Goal: Information Seeking & Learning: Learn about a topic

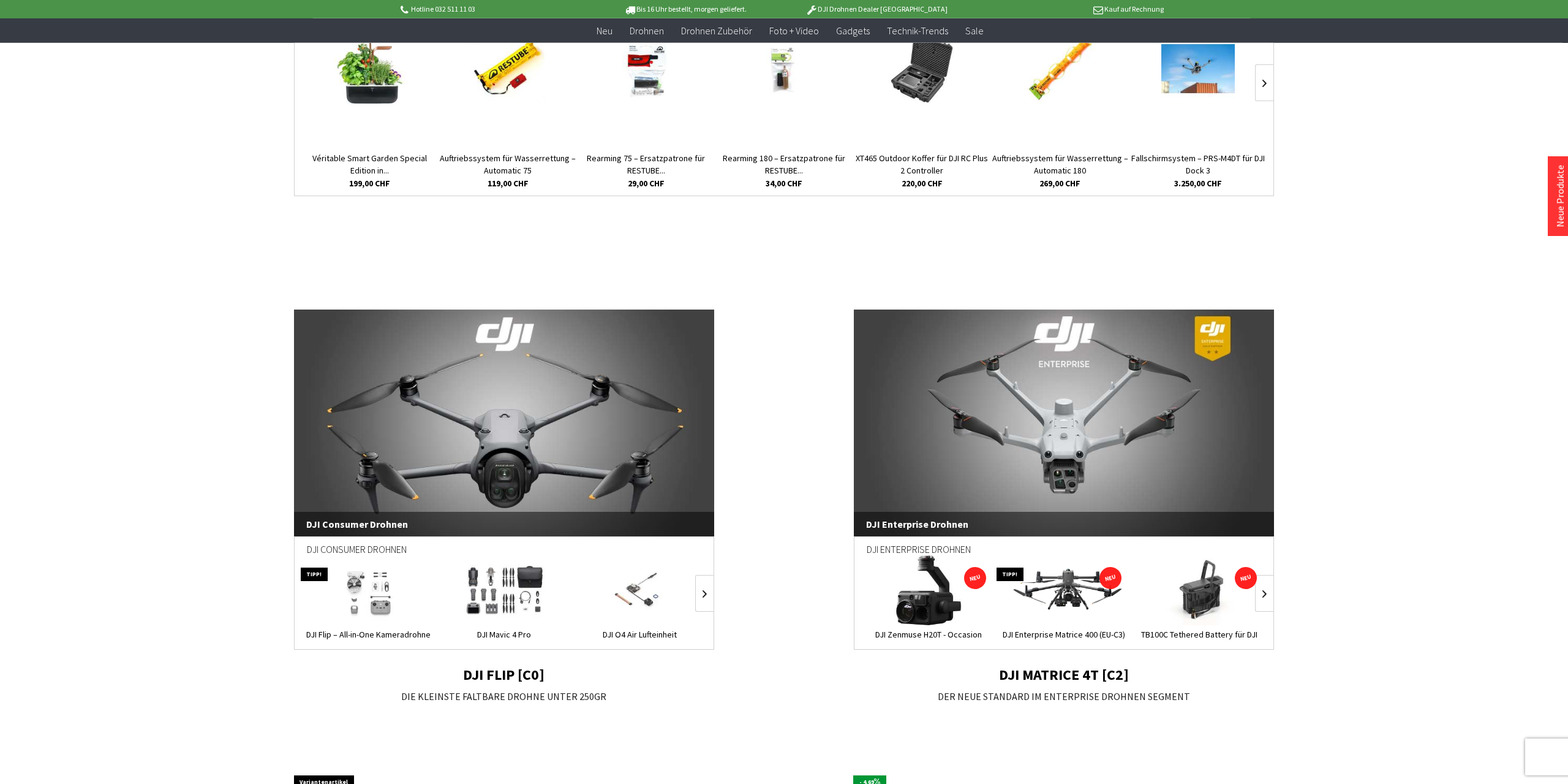
scroll to position [574, 0]
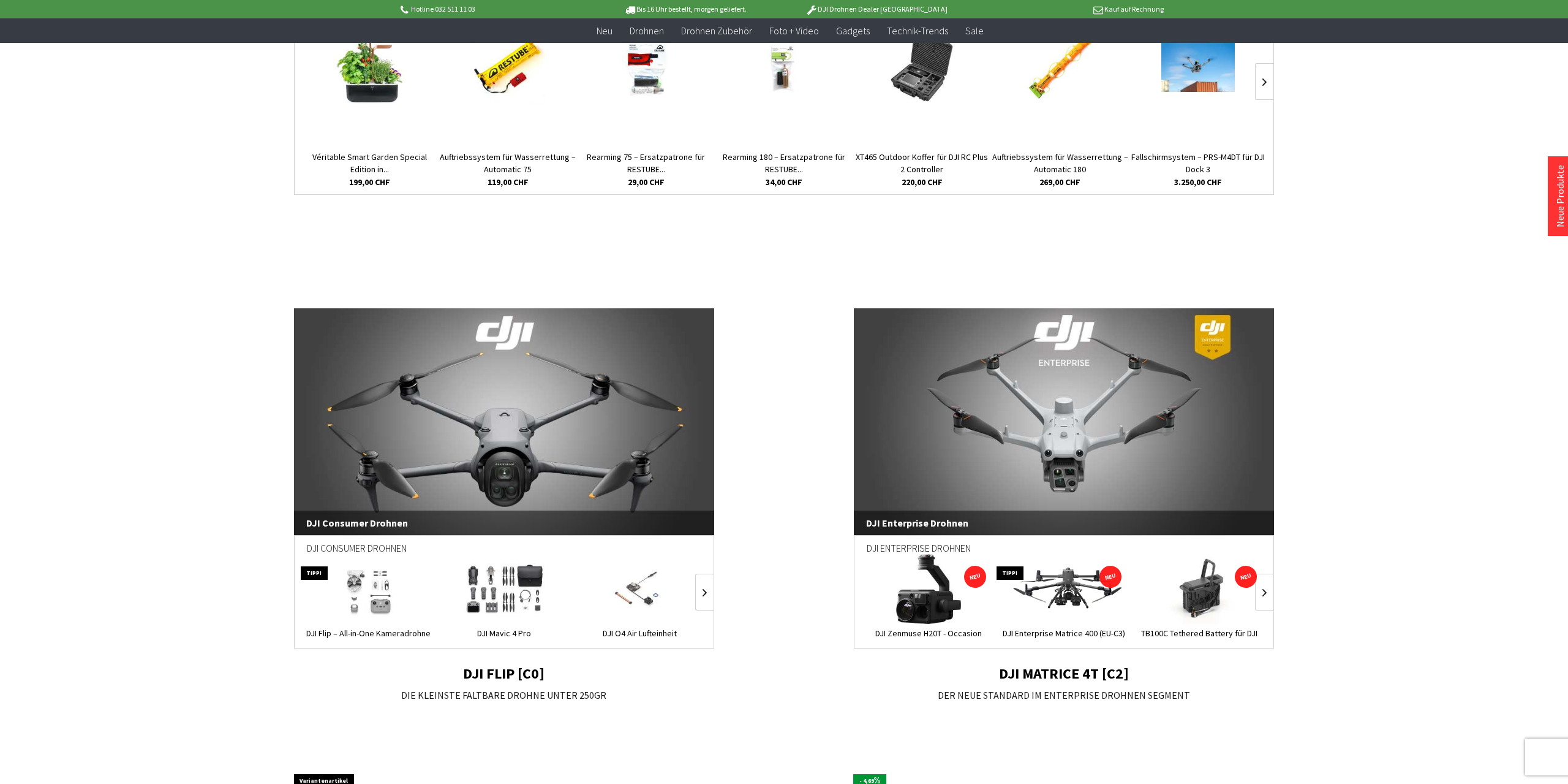
click at [1104, 437] on link "DJI Enterprise Drohnen" at bounding box center [1064, 421] width 420 height 226
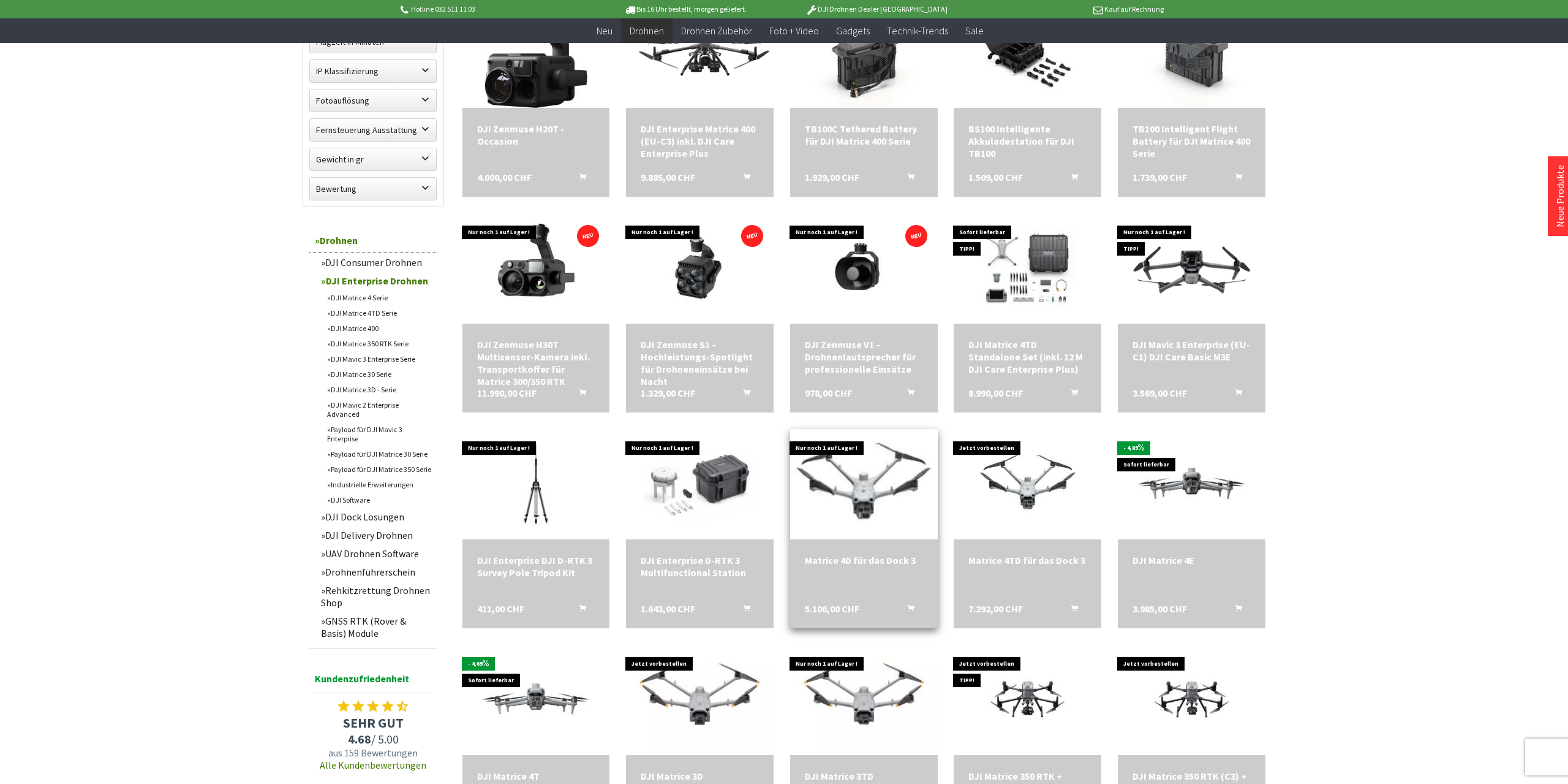
scroll to position [765, 0]
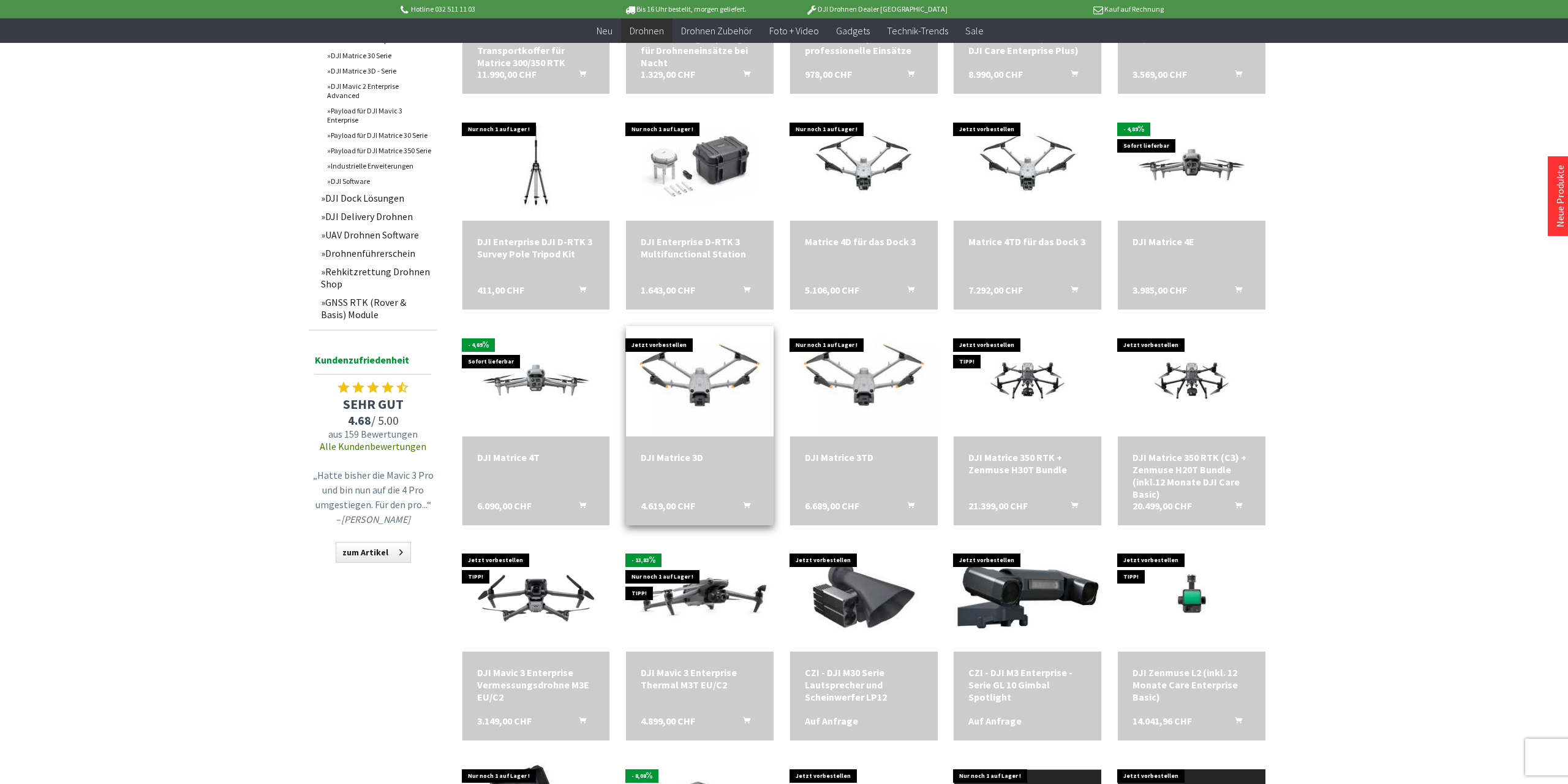
scroll to position [1083, 0]
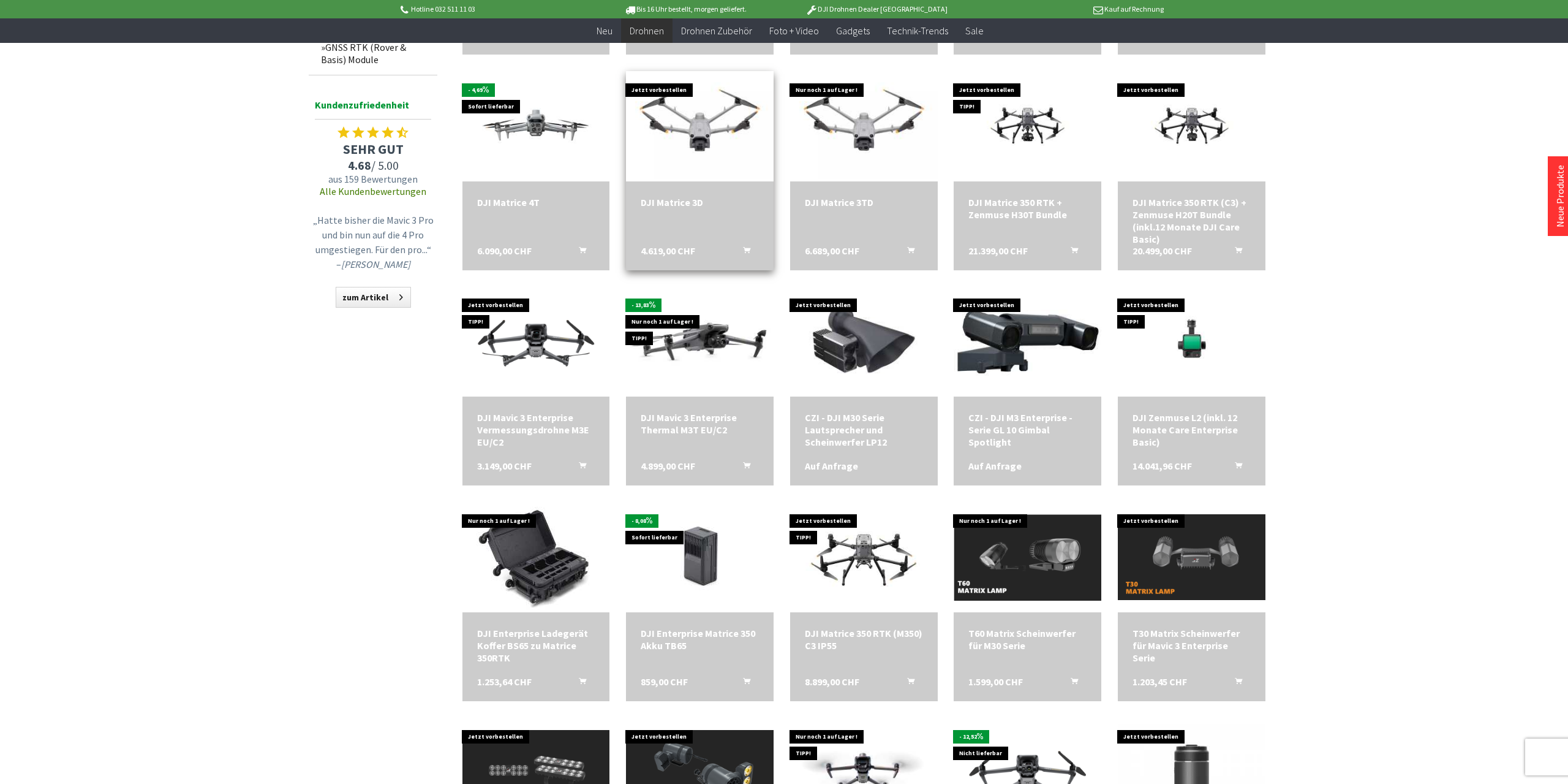
scroll to position [1020, 0]
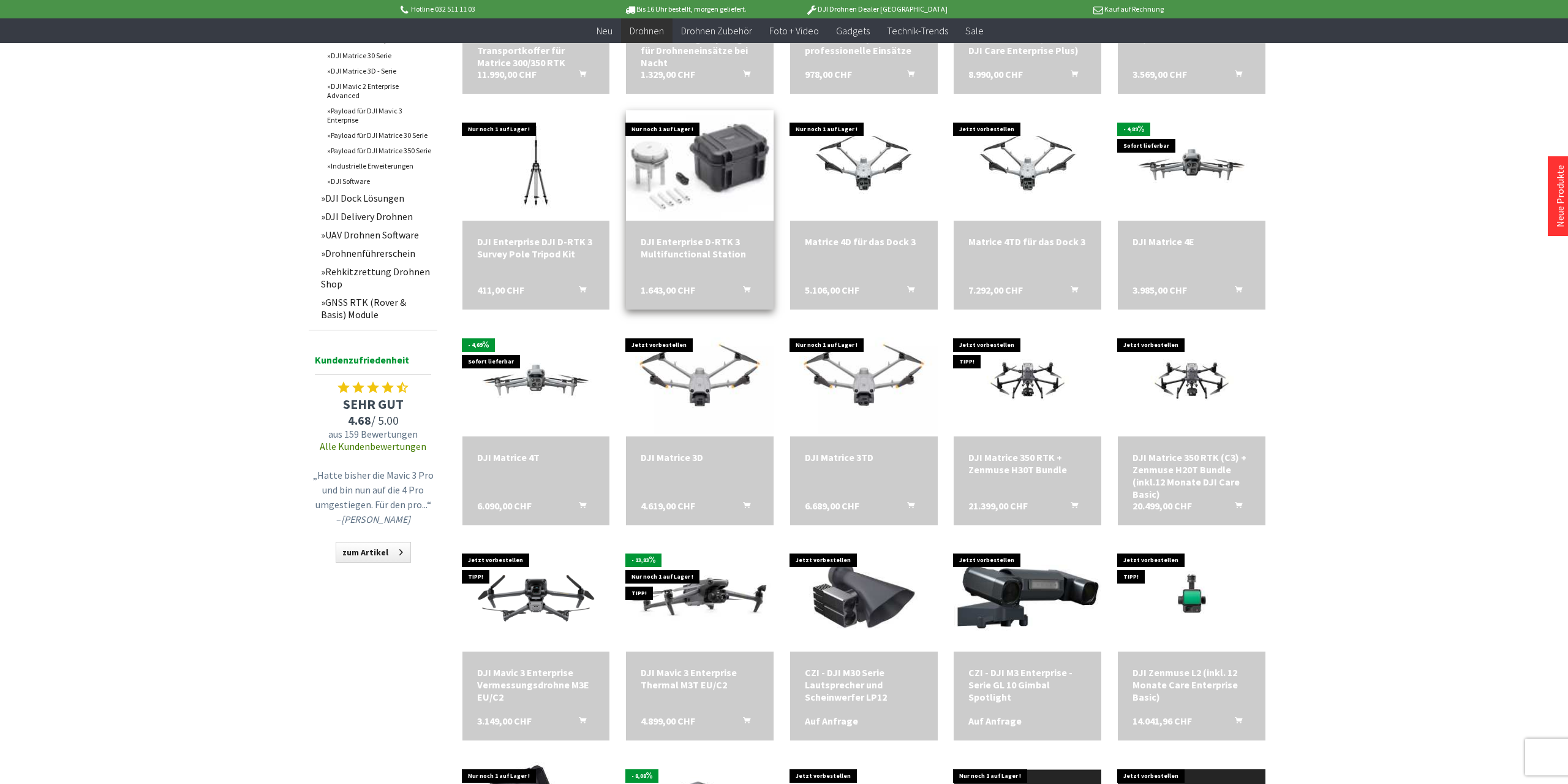
click at [691, 182] on img at bounding box center [700, 165] width 206 height 154
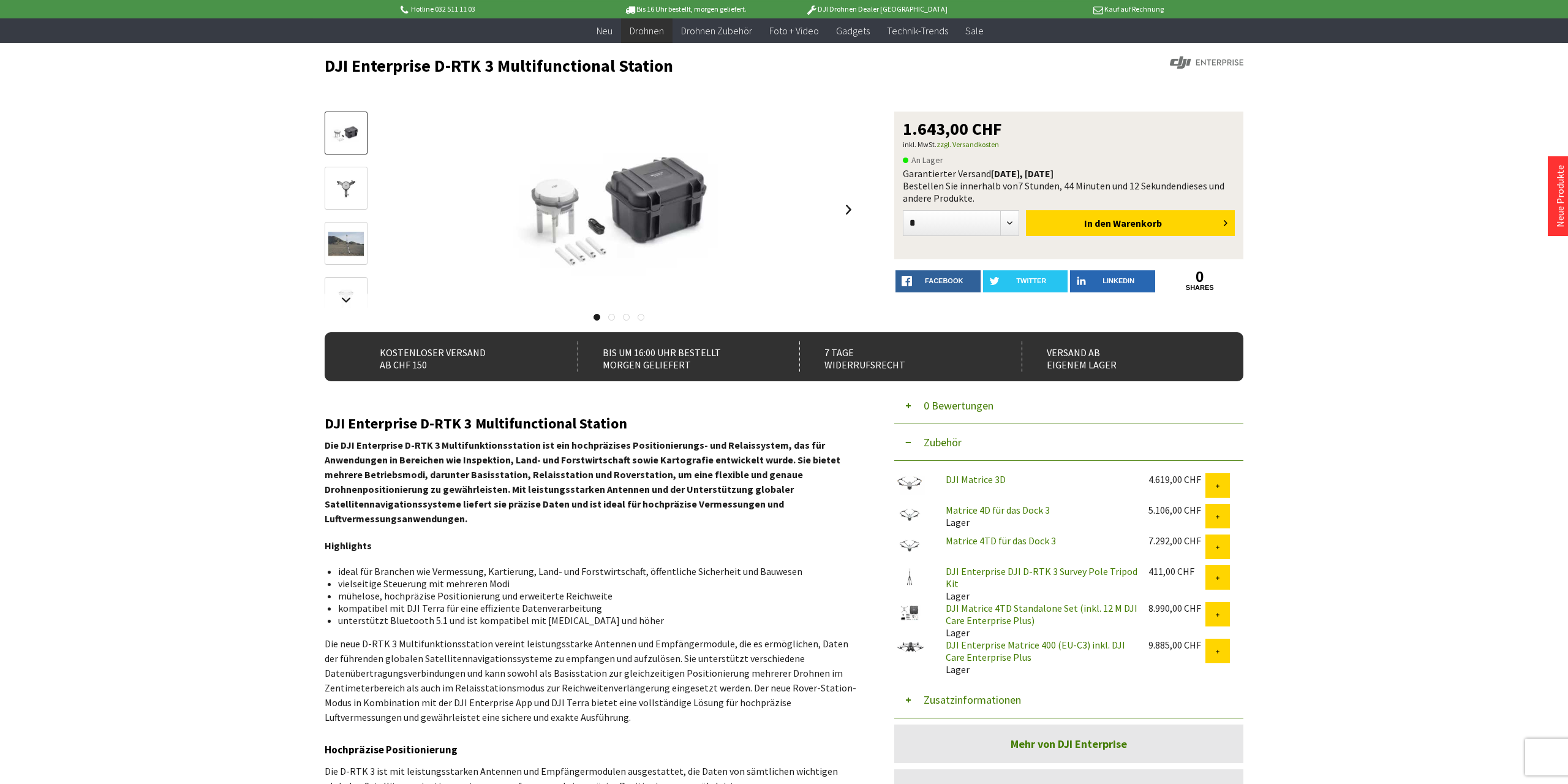
scroll to position [192, 0]
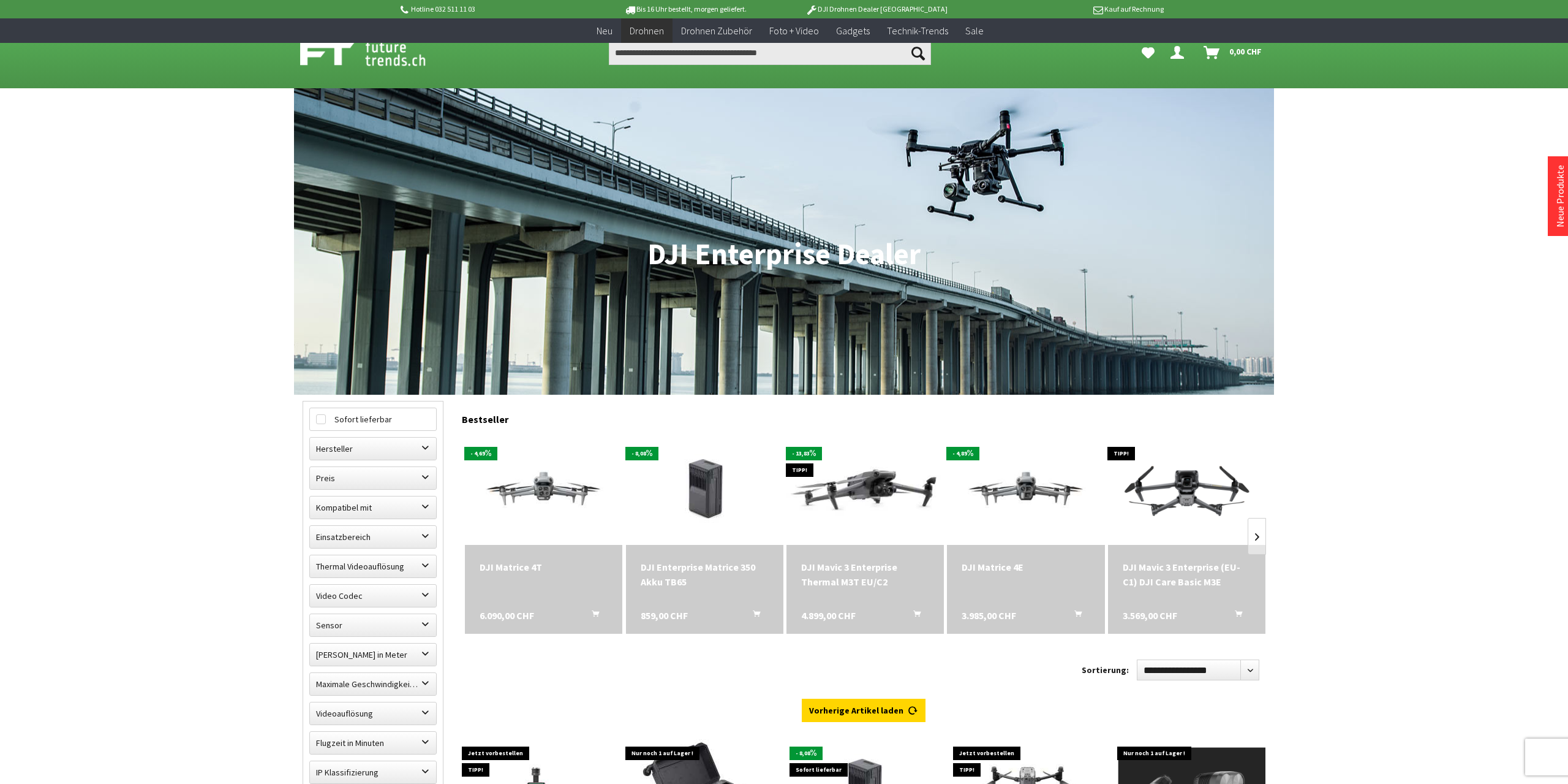
scroll to position [1020, 0]
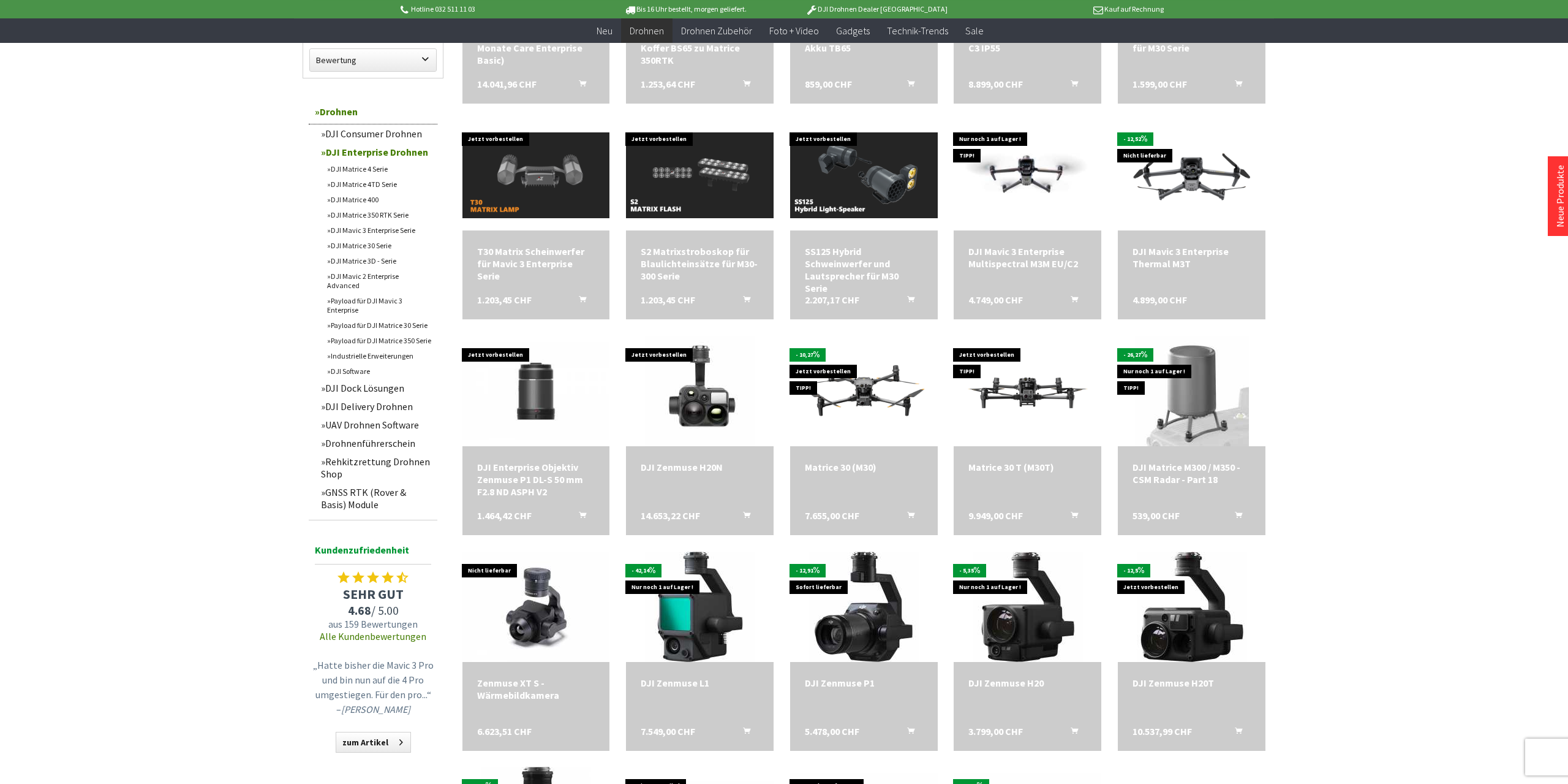
scroll to position [765, 0]
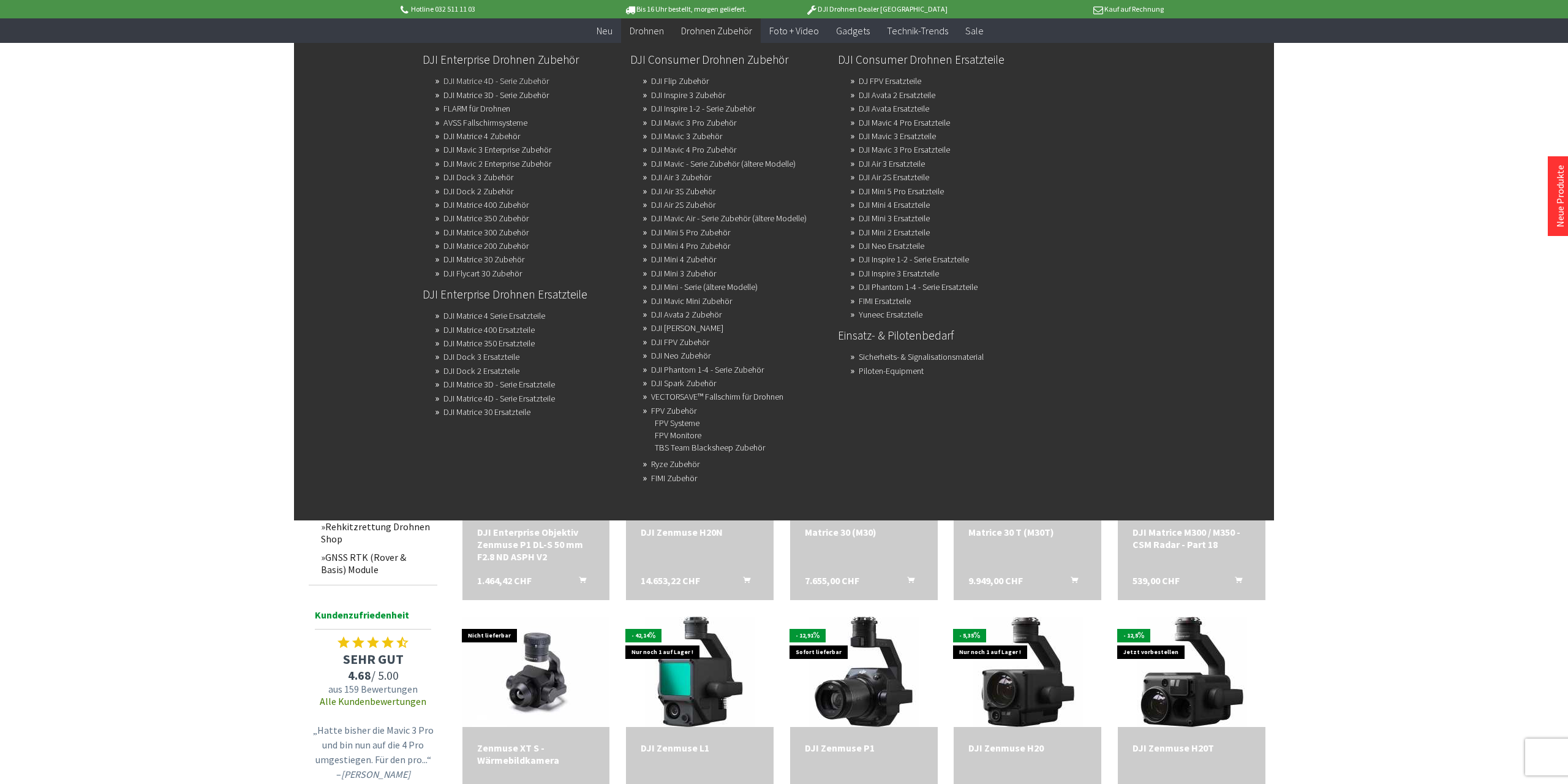
click at [488, 80] on link "DJI Matrice 4D - Serie Zubehör" at bounding box center [496, 80] width 105 height 17
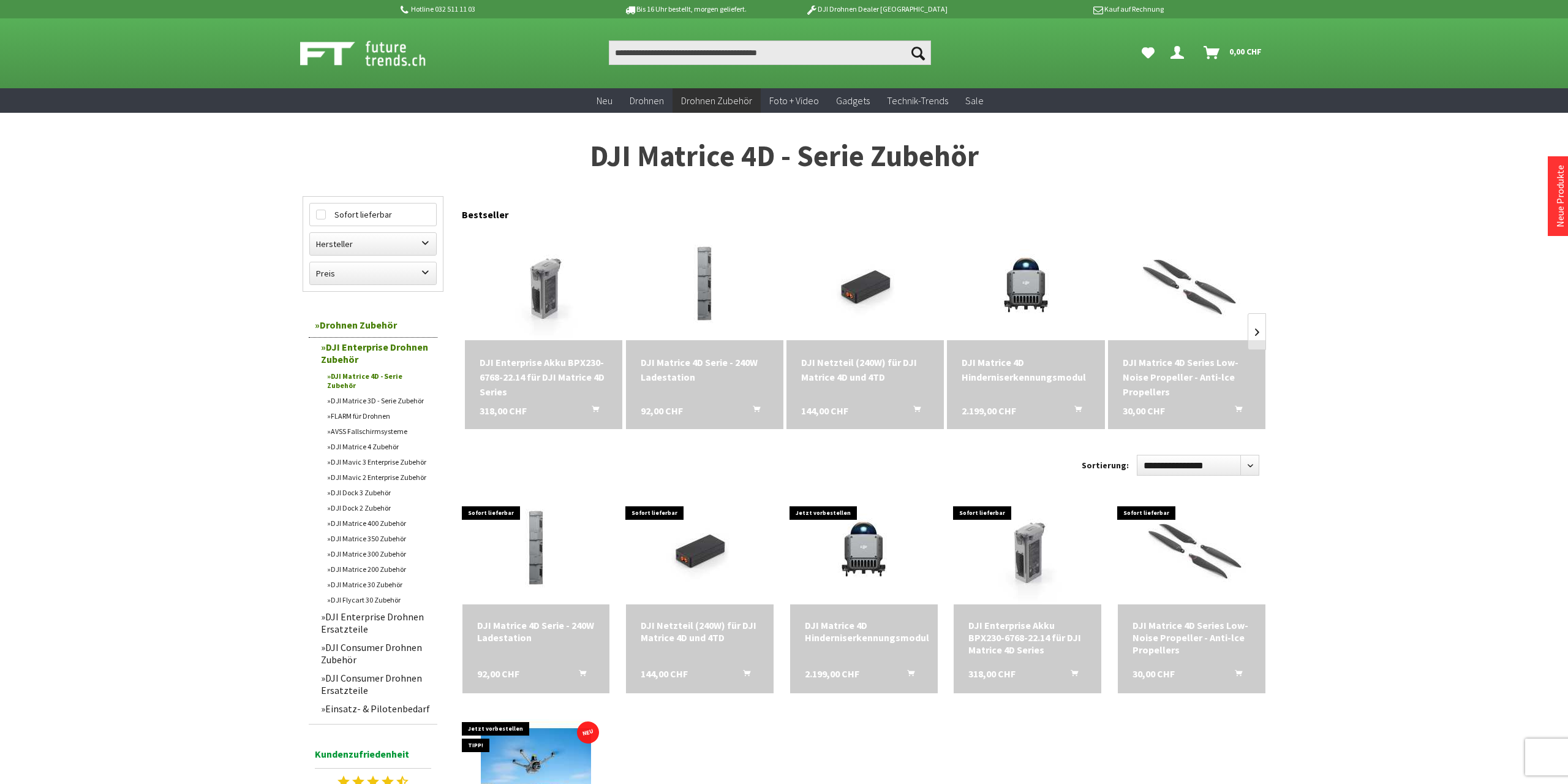
click at [366, 320] on link "Drohnen Zubehör" at bounding box center [372, 325] width 129 height 25
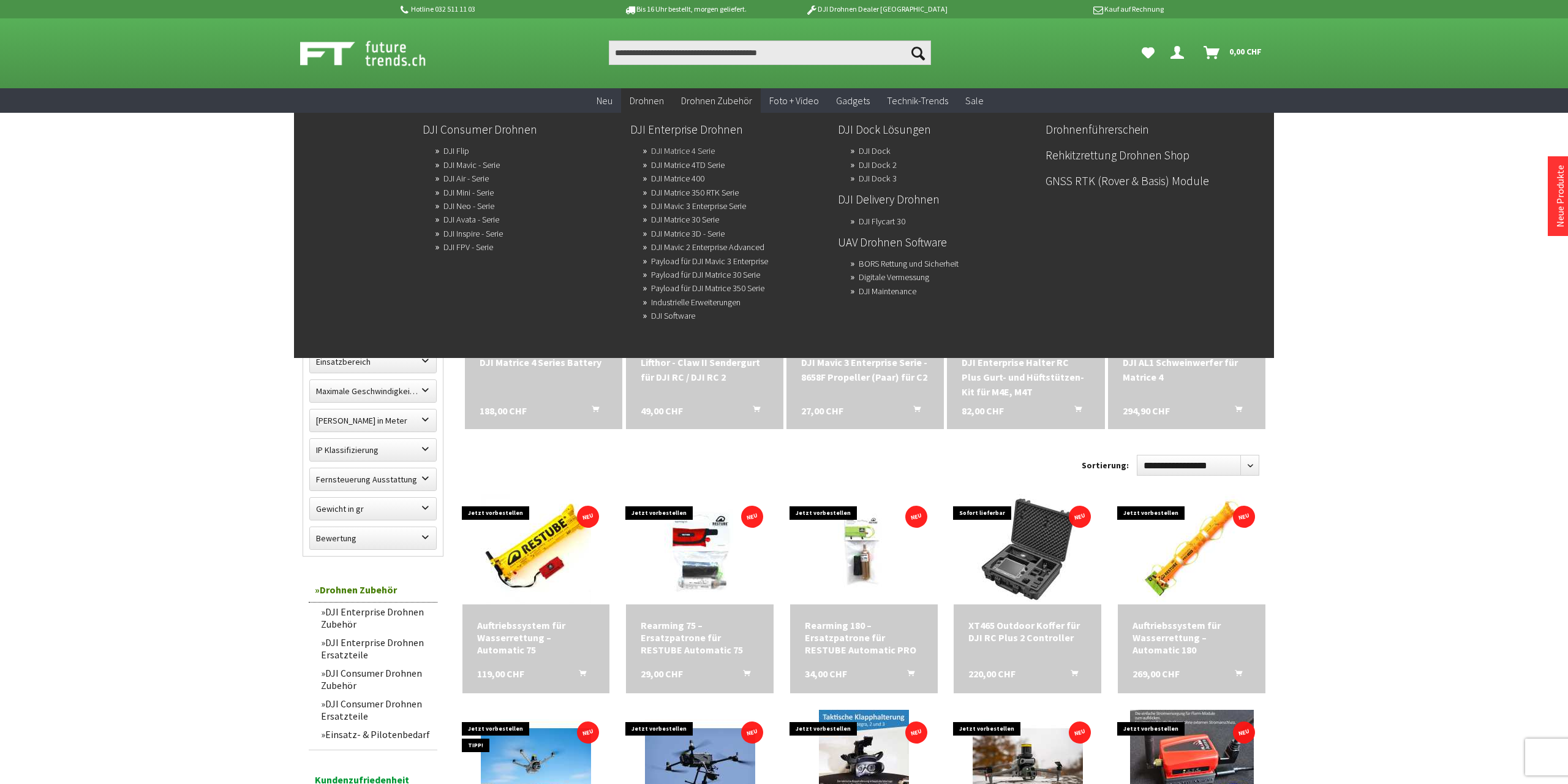
click at [698, 153] on link "DJI Matrice 4 Serie" at bounding box center [682, 150] width 64 height 17
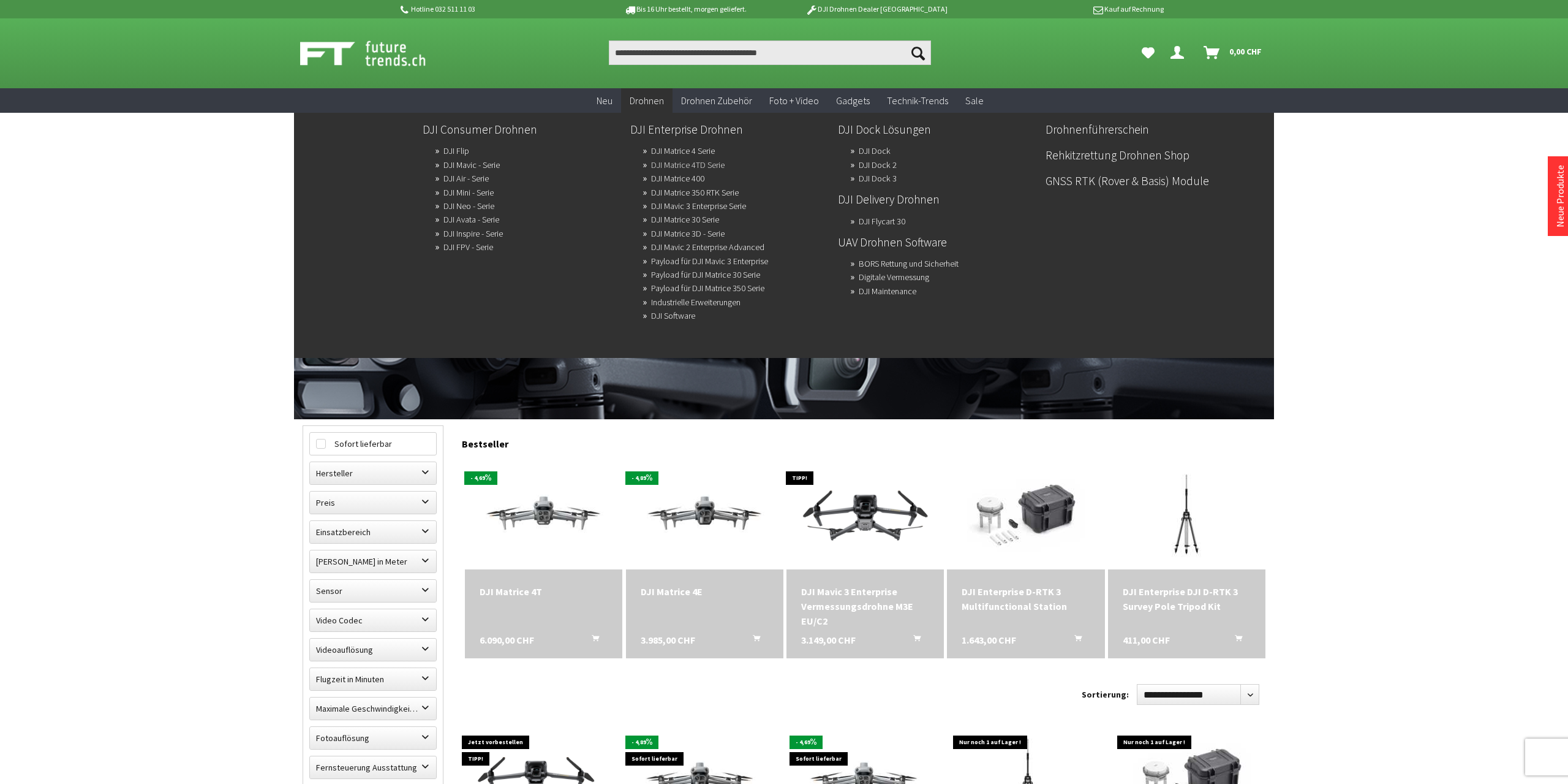
click at [693, 165] on link "DJI Matrice 4TD Serie" at bounding box center [687, 164] width 74 height 17
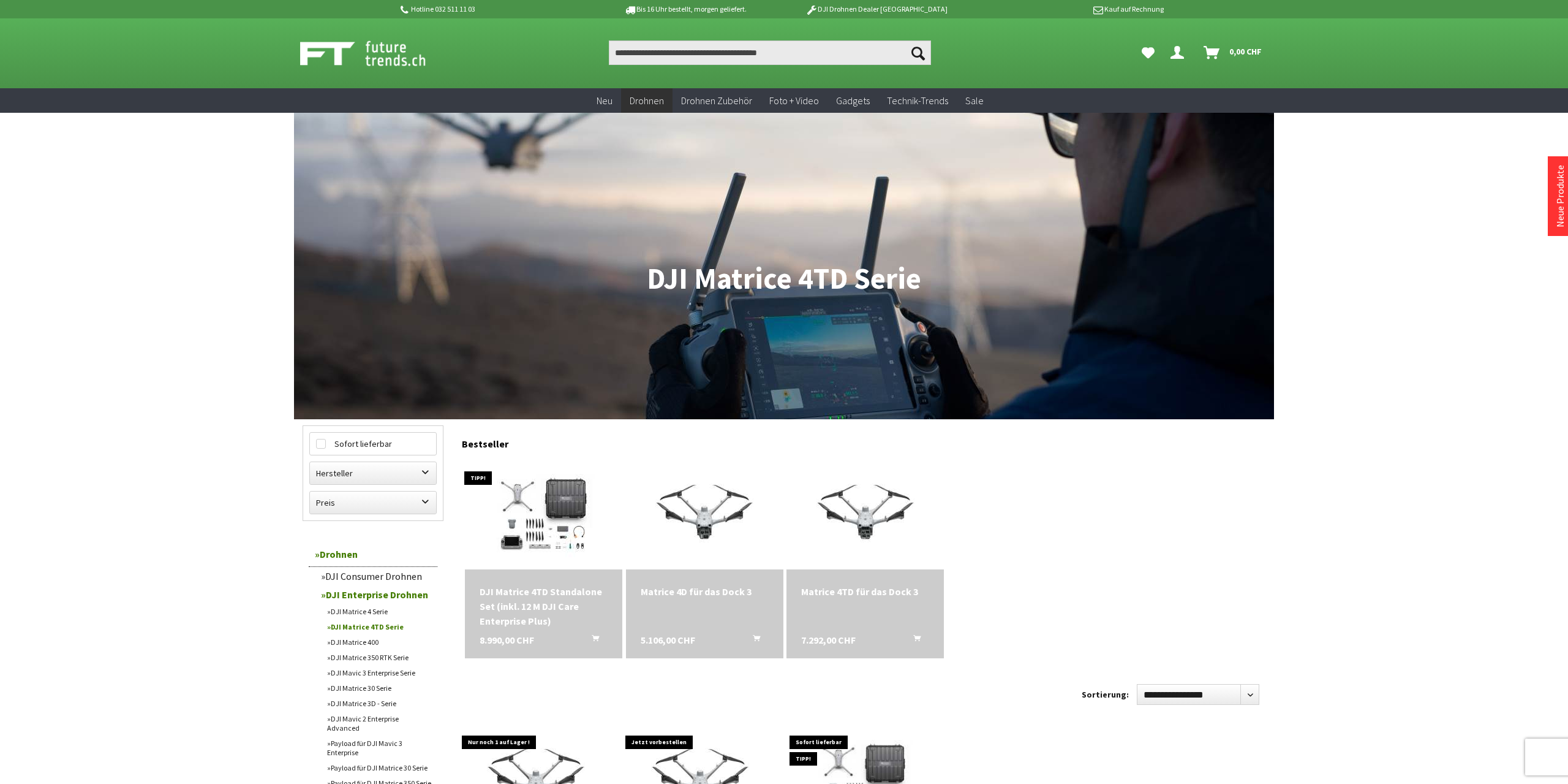
scroll to position [255, 0]
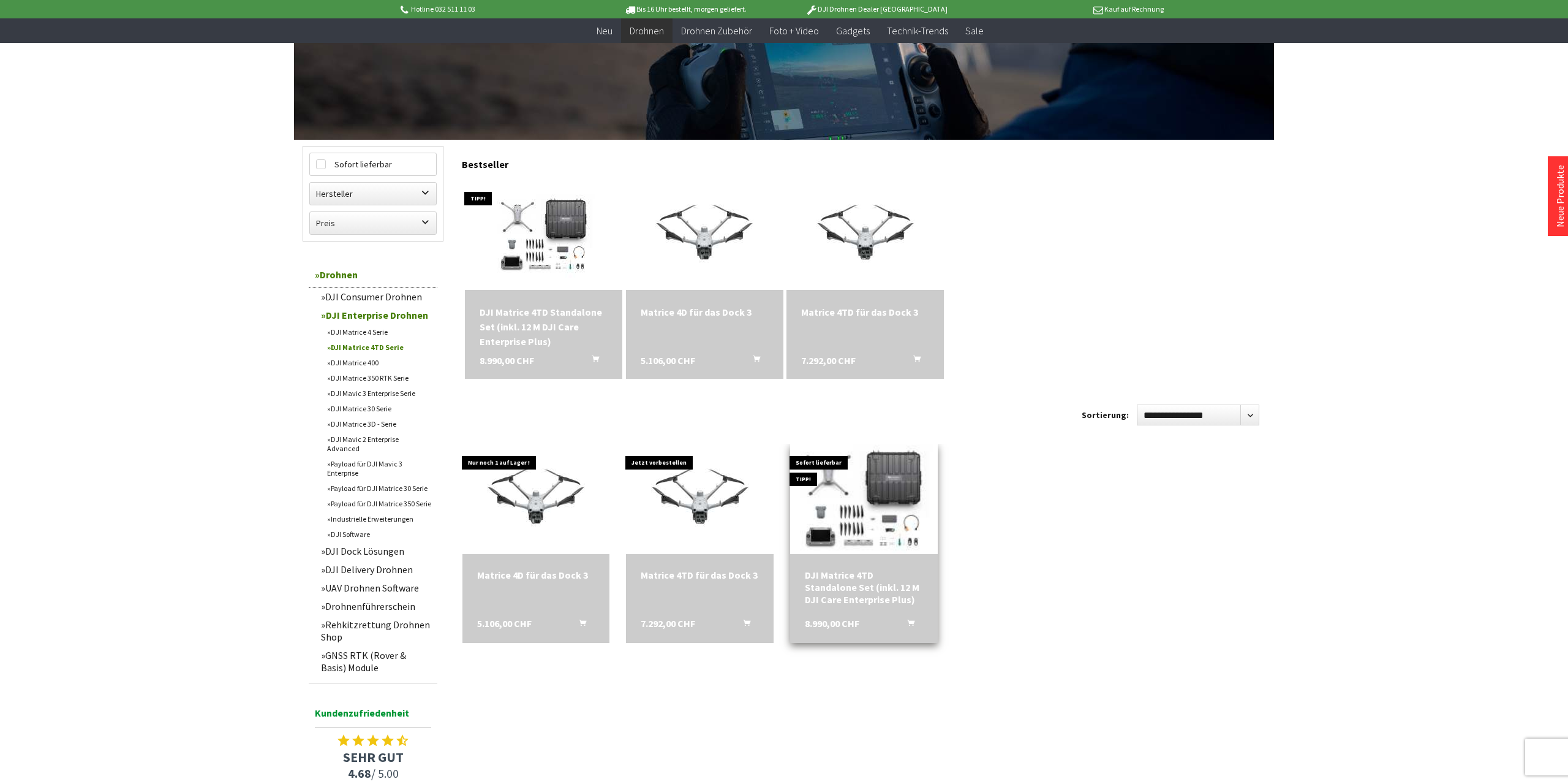
click at [857, 508] on img at bounding box center [864, 499] width 206 height 149
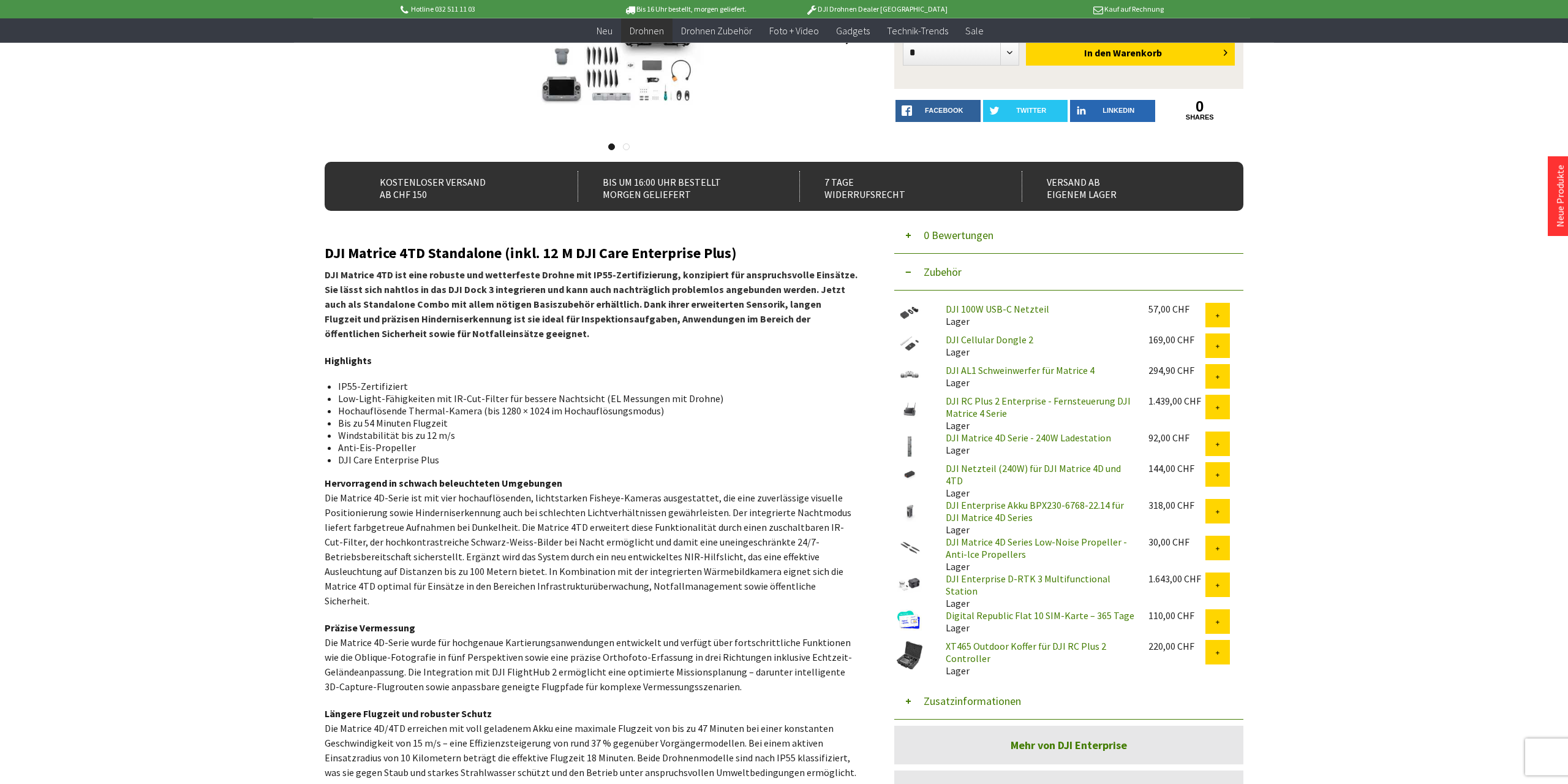
scroll to position [319, 0]
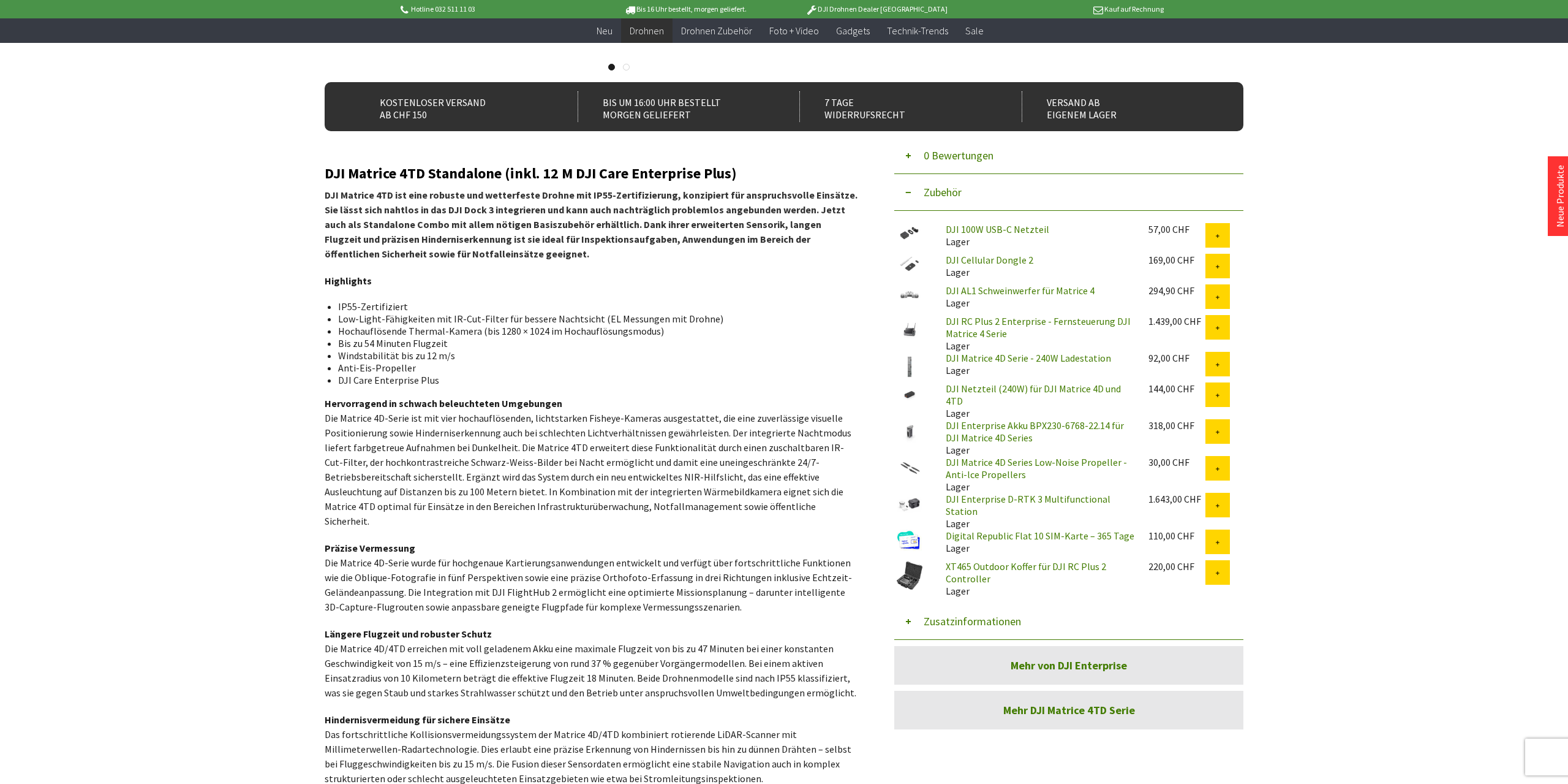
click at [1040, 319] on link "DJI RC Plus 2 Enterprise - Fernsteuerung DJI Matrice 4 Serie" at bounding box center [1038, 328] width 185 height 25
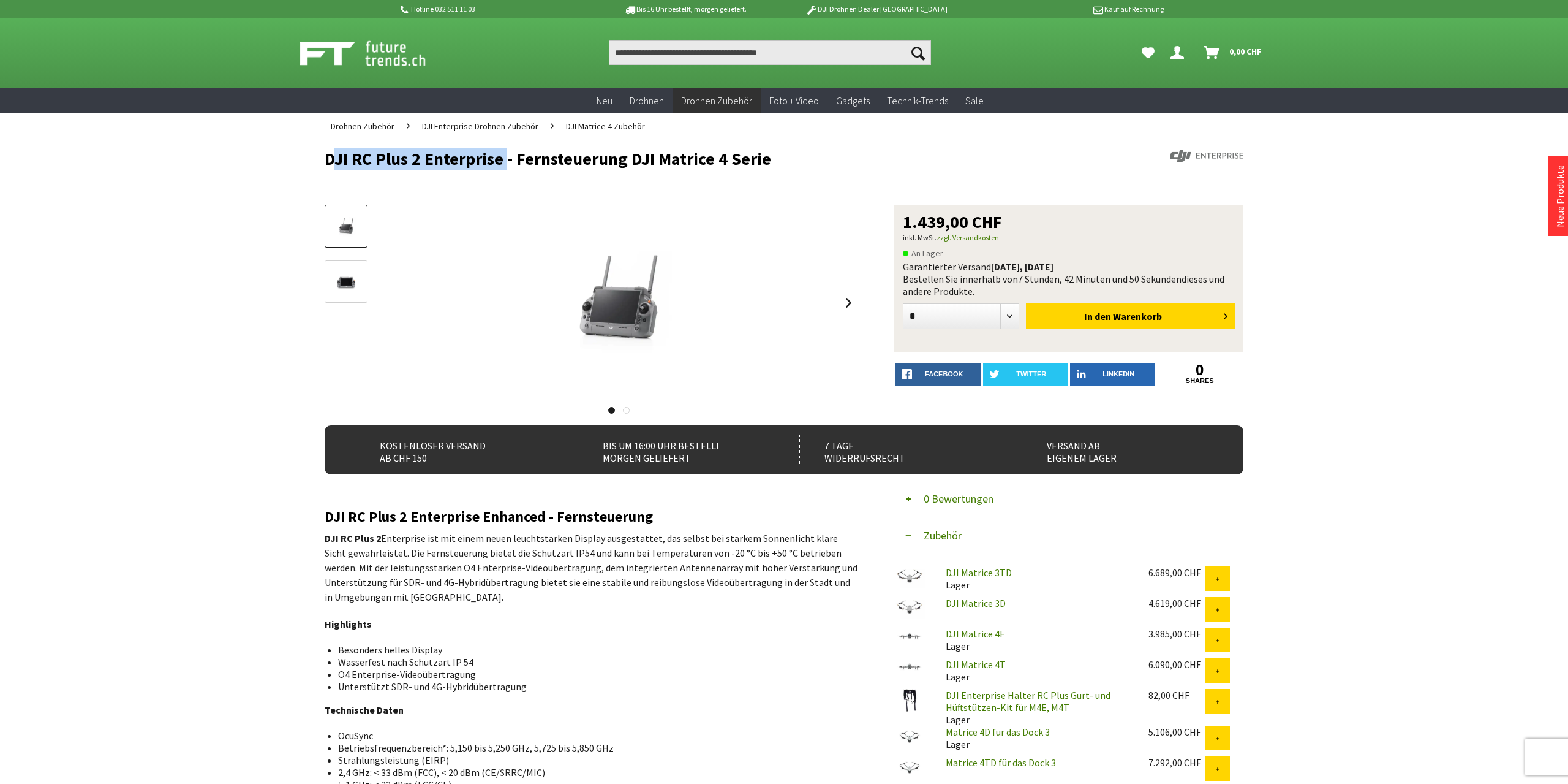
drag, startPoint x: 329, startPoint y: 160, endPoint x: 503, endPoint y: 160, distance: 174.0
click at [503, 160] on h1 "DJI RC Plus 2 Enterprise - Fernsteuerung DJI Matrice 4 Serie" at bounding box center [692, 158] width 735 height 18
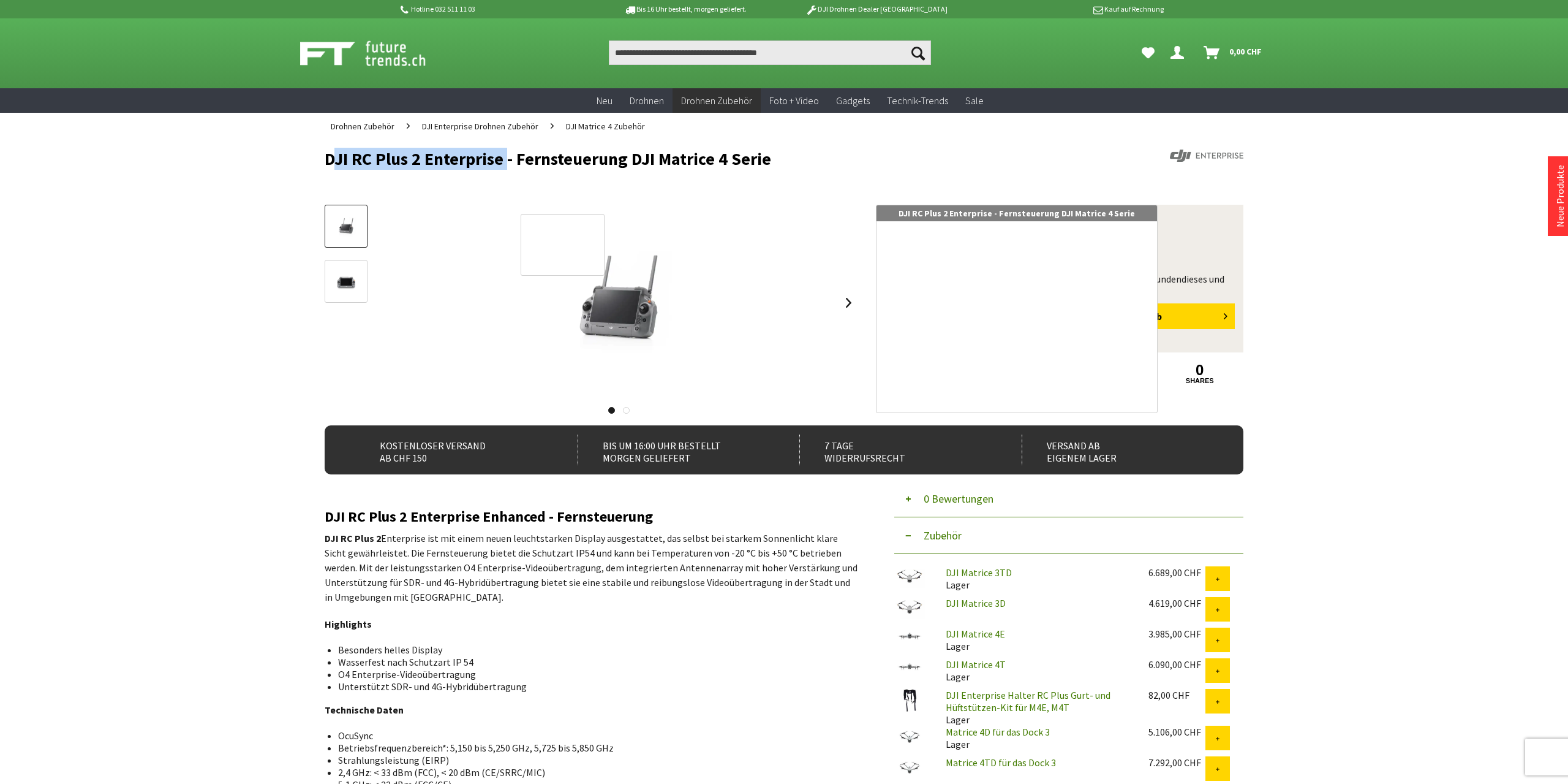
copy h1 "DJI RC Plus 2 Enterprise"
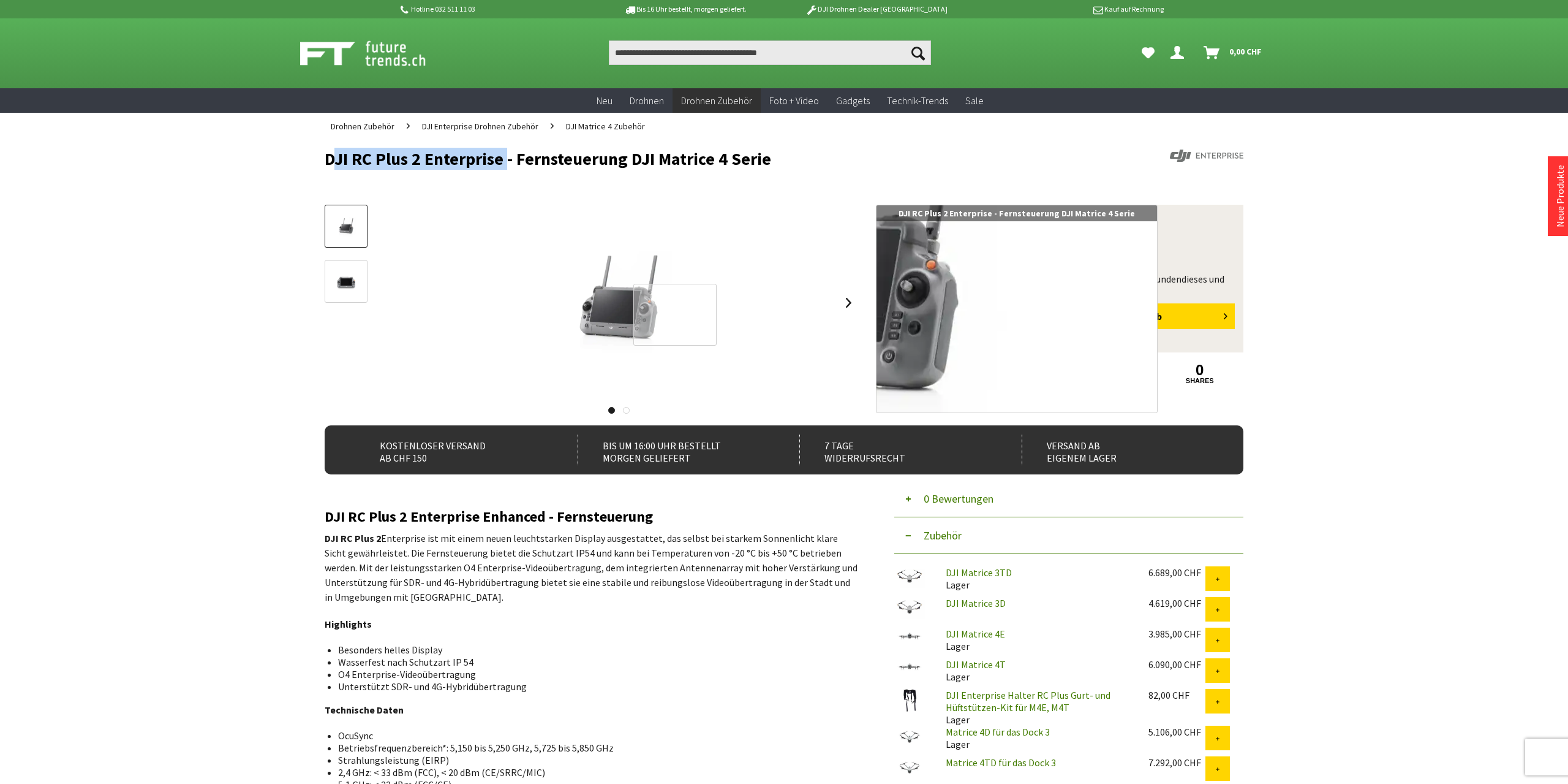
click at [688, 315] on div at bounding box center [675, 314] width 83 height 62
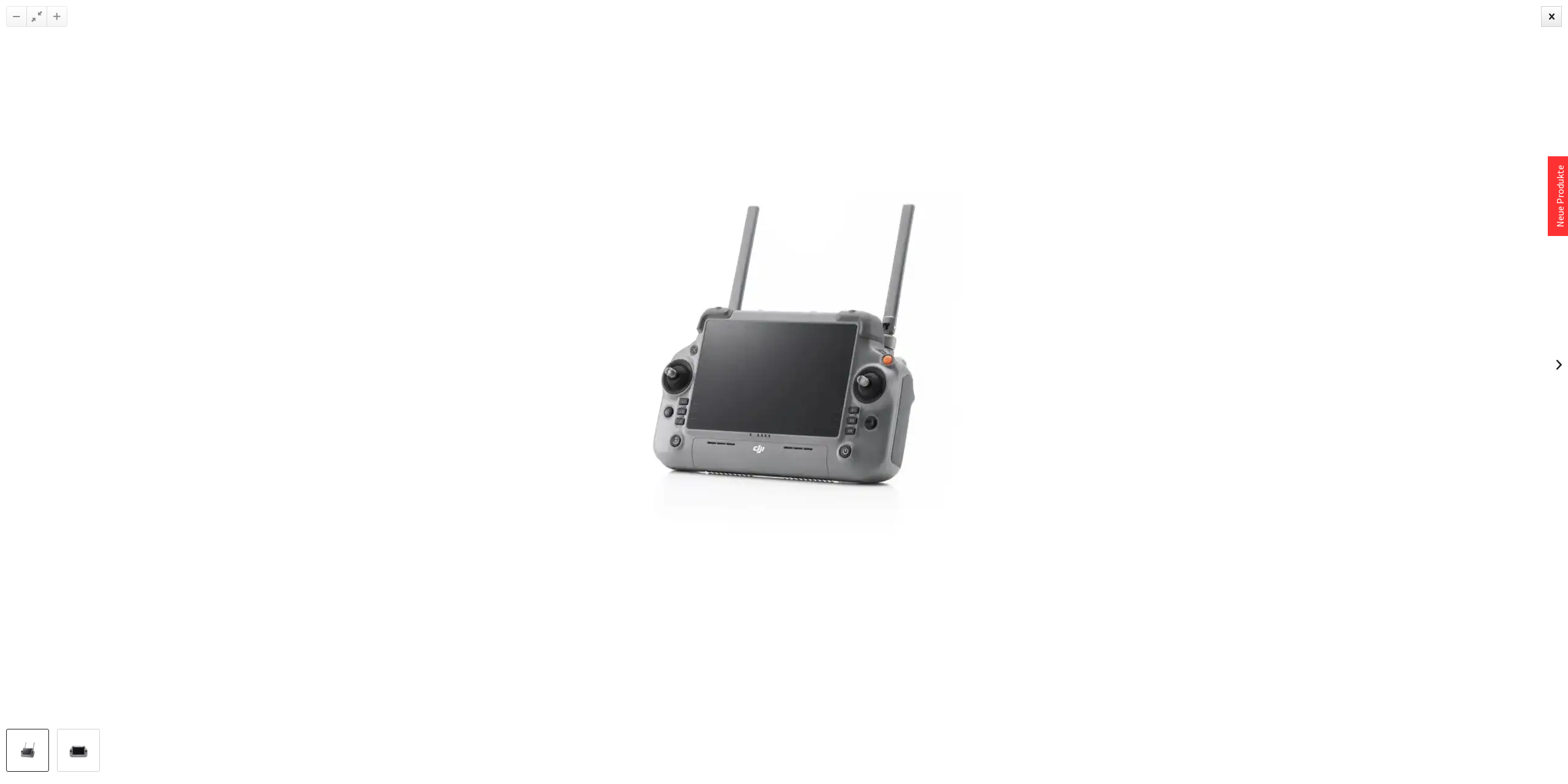
click at [856, 331] on img at bounding box center [784, 365] width 662 height 662
click at [847, 334] on img at bounding box center [784, 365] width 662 height 662
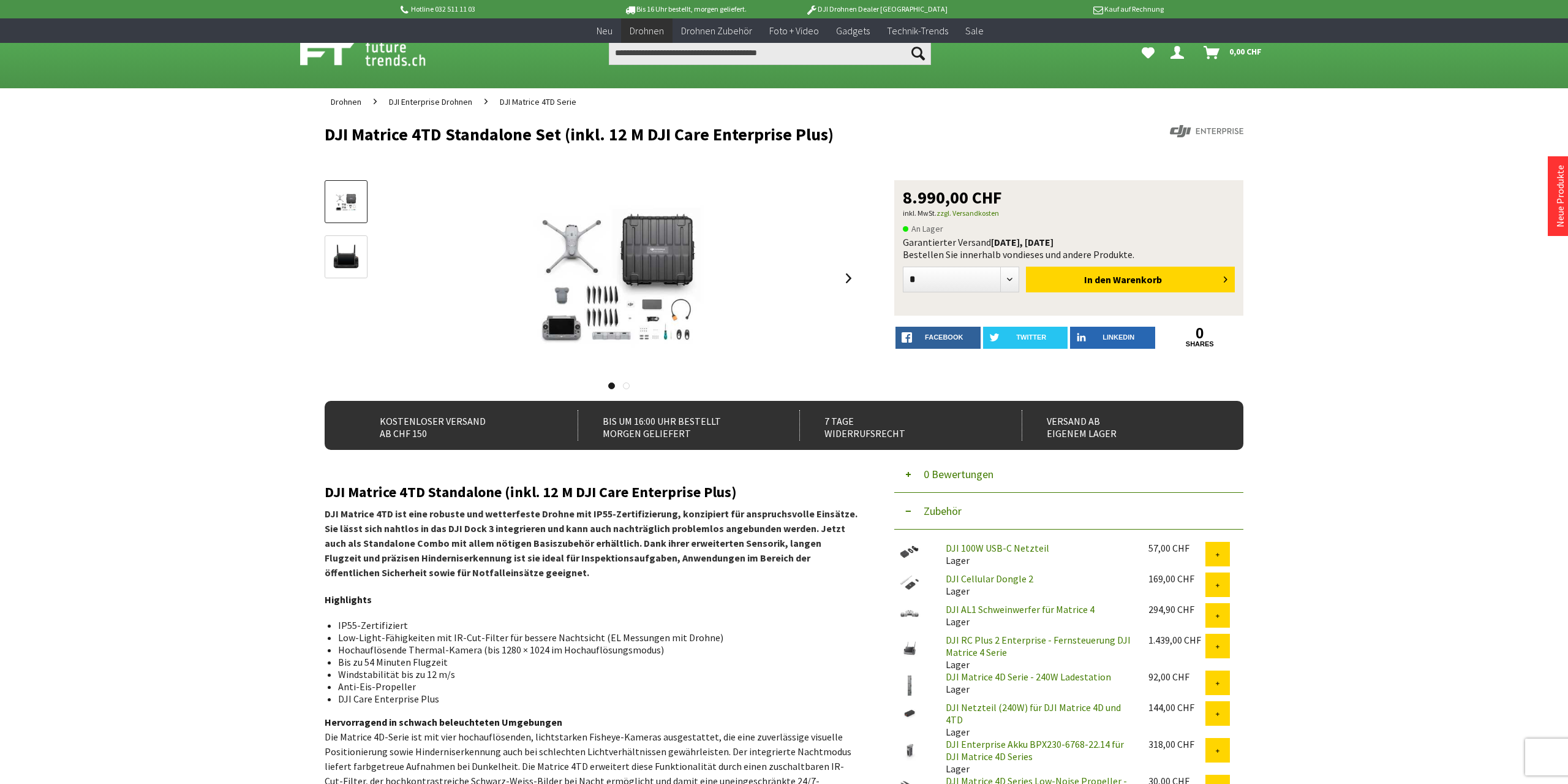
scroll to position [319, 0]
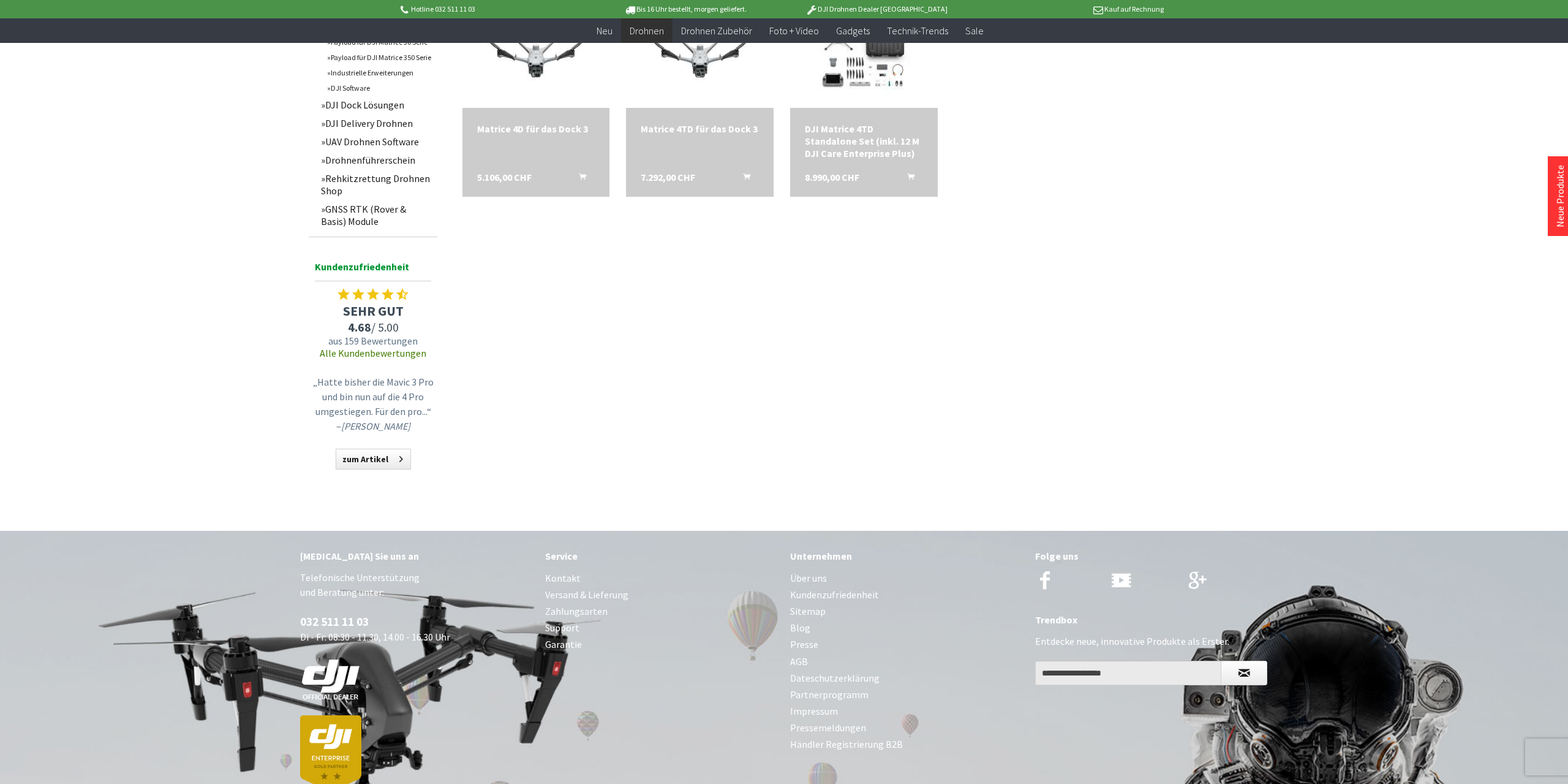
scroll to position [809, 0]
